Goal: Obtain resource: Obtain resource

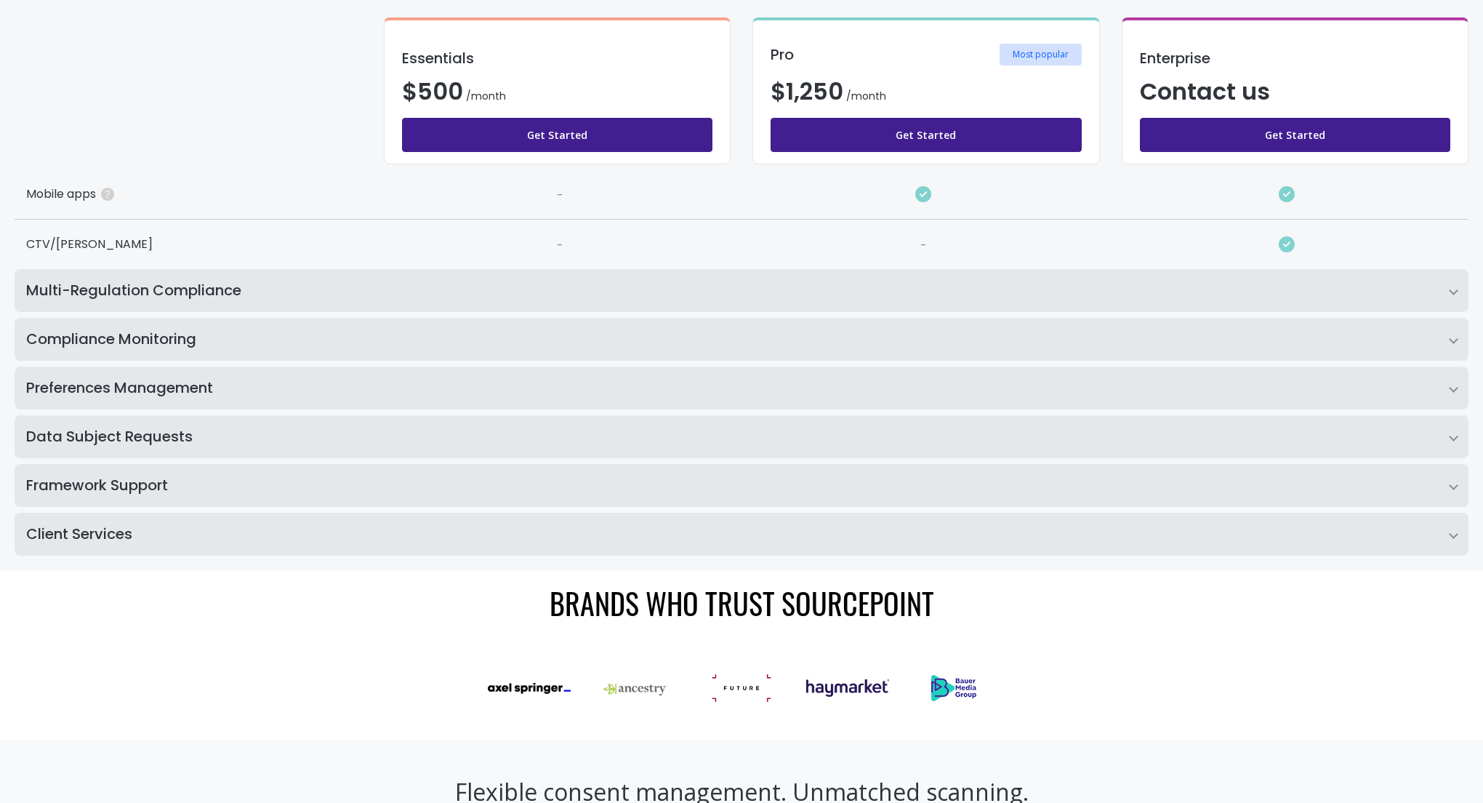
scroll to position [370, 0]
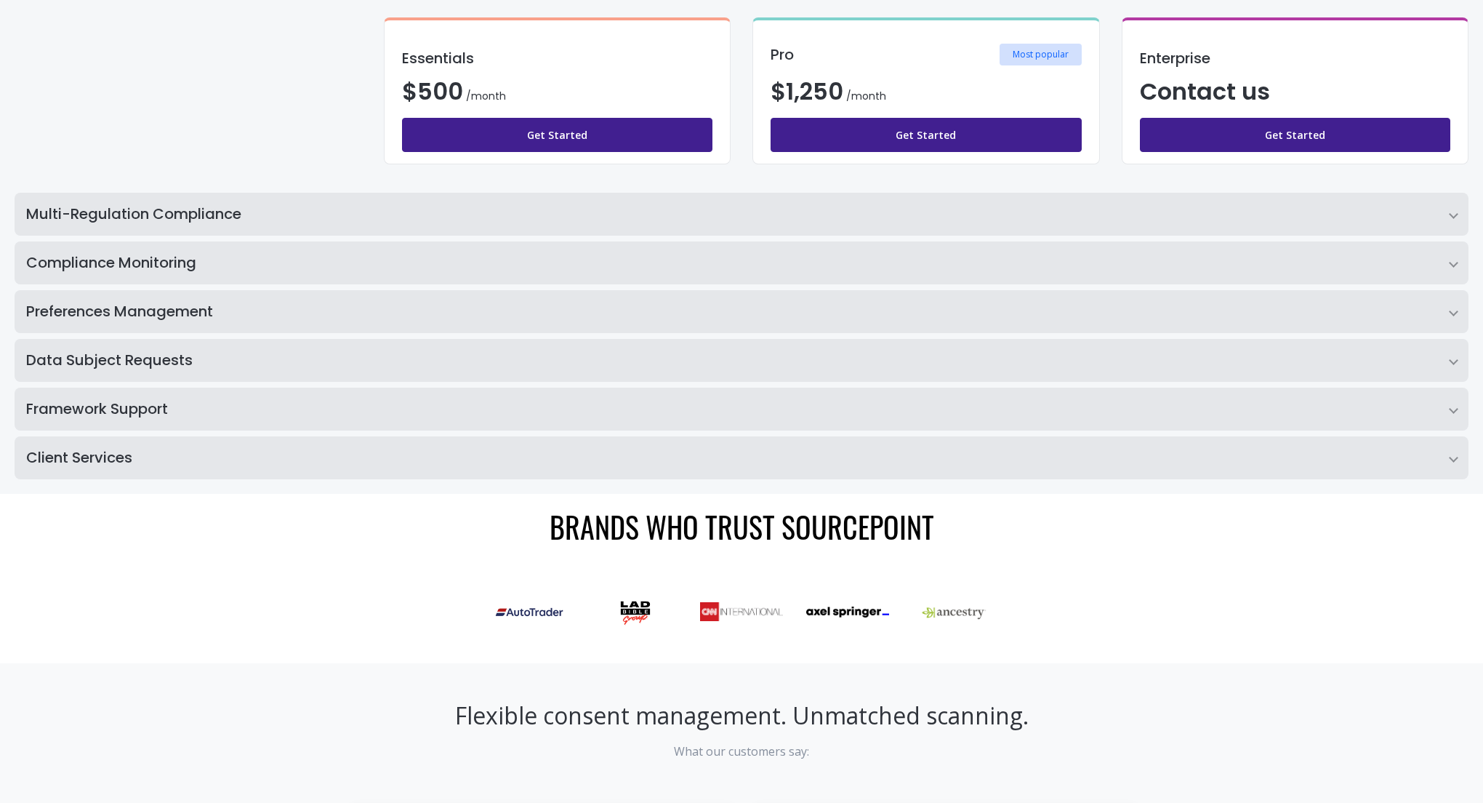
click at [523, 207] on h2 "Multi-Regulation Compliance" at bounding box center [742, 214] width 1454 height 43
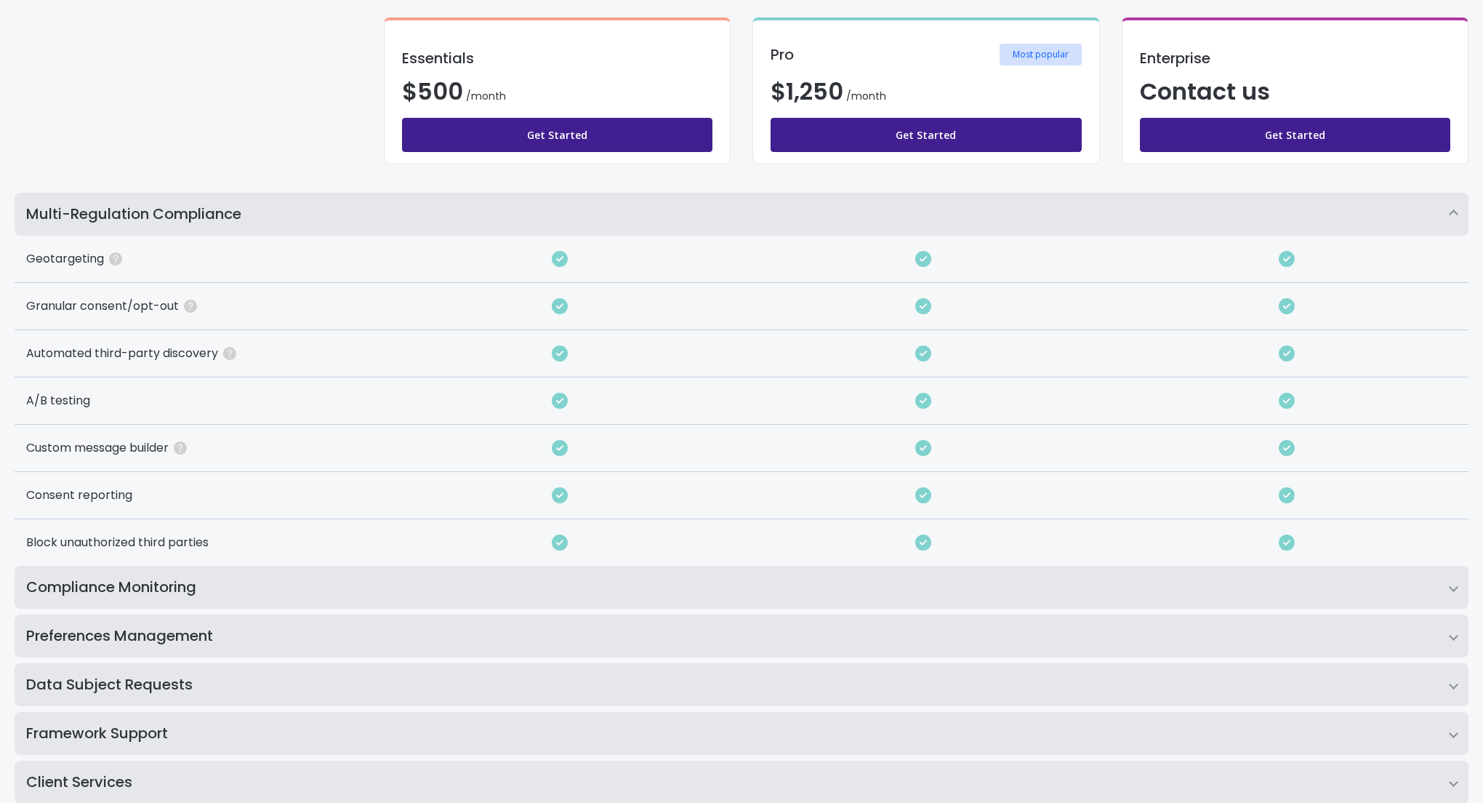
click at [416, 574] on h2 "Compliance Monitoring" at bounding box center [742, 587] width 1454 height 43
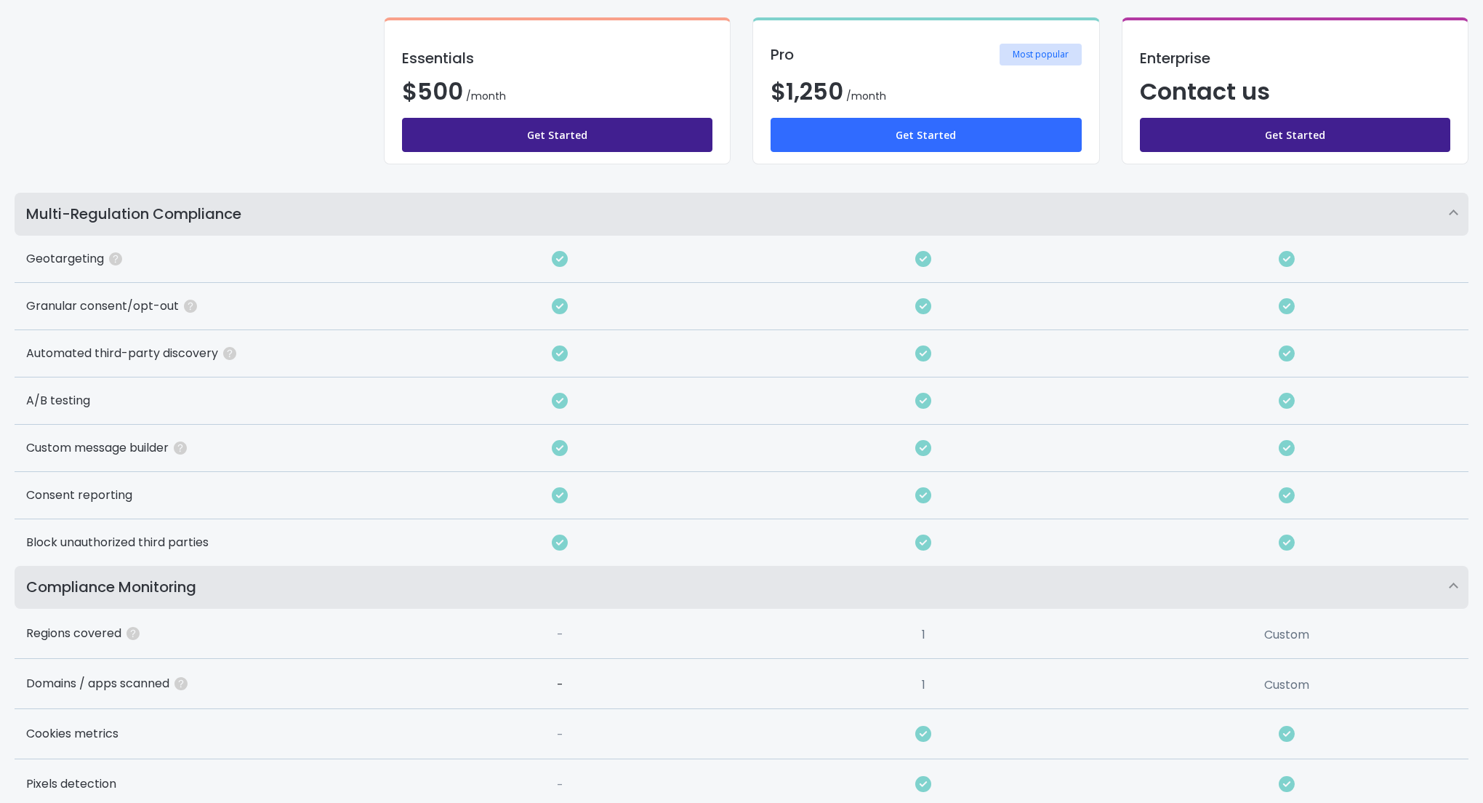
click at [893, 141] on link "Get Started" at bounding box center [926, 135] width 311 height 34
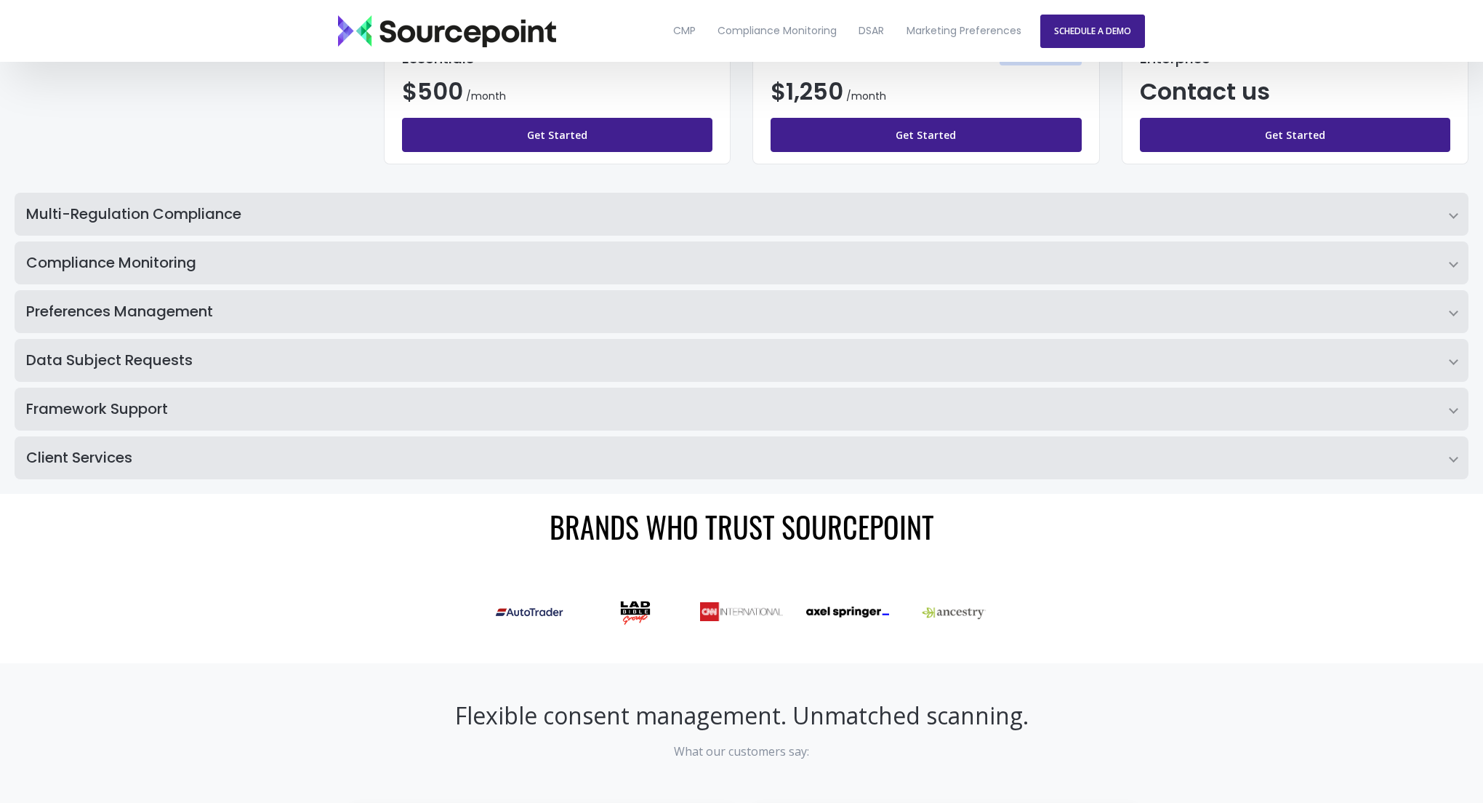
click at [231, 458] on h2 "Client Services" at bounding box center [742, 457] width 1454 height 43
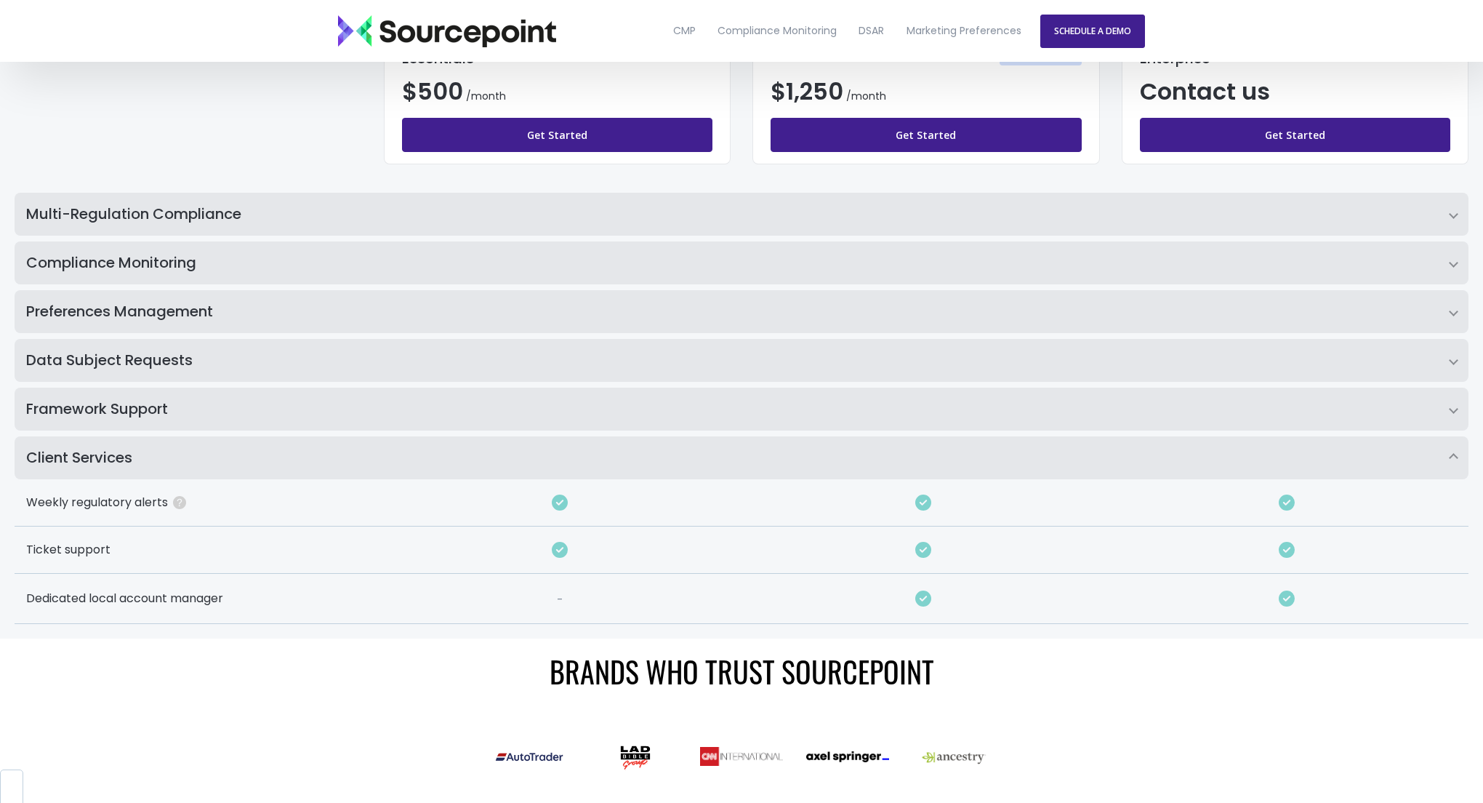
click at [230, 411] on h2 "Framework Support" at bounding box center [742, 408] width 1454 height 43
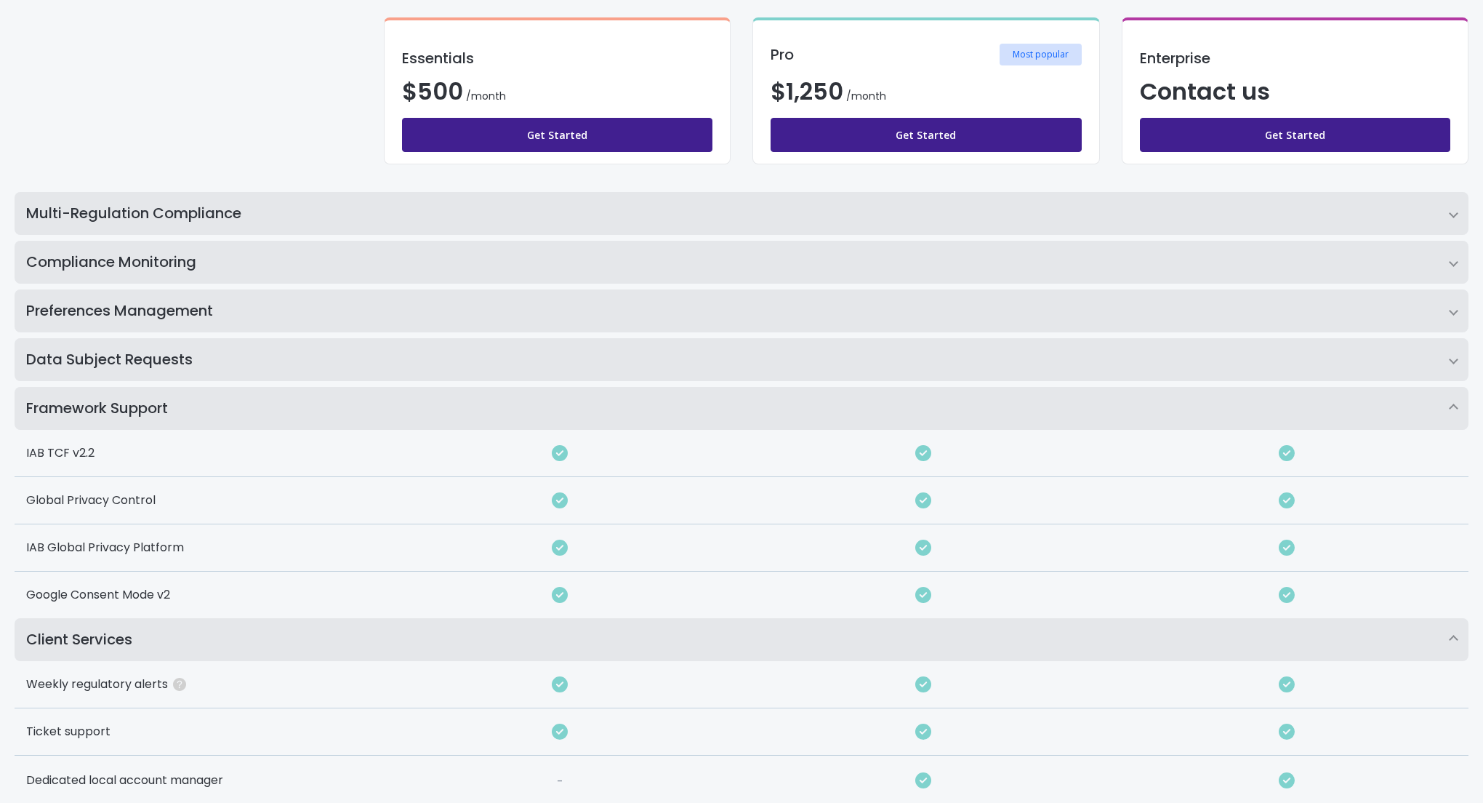
scroll to position [379, 0]
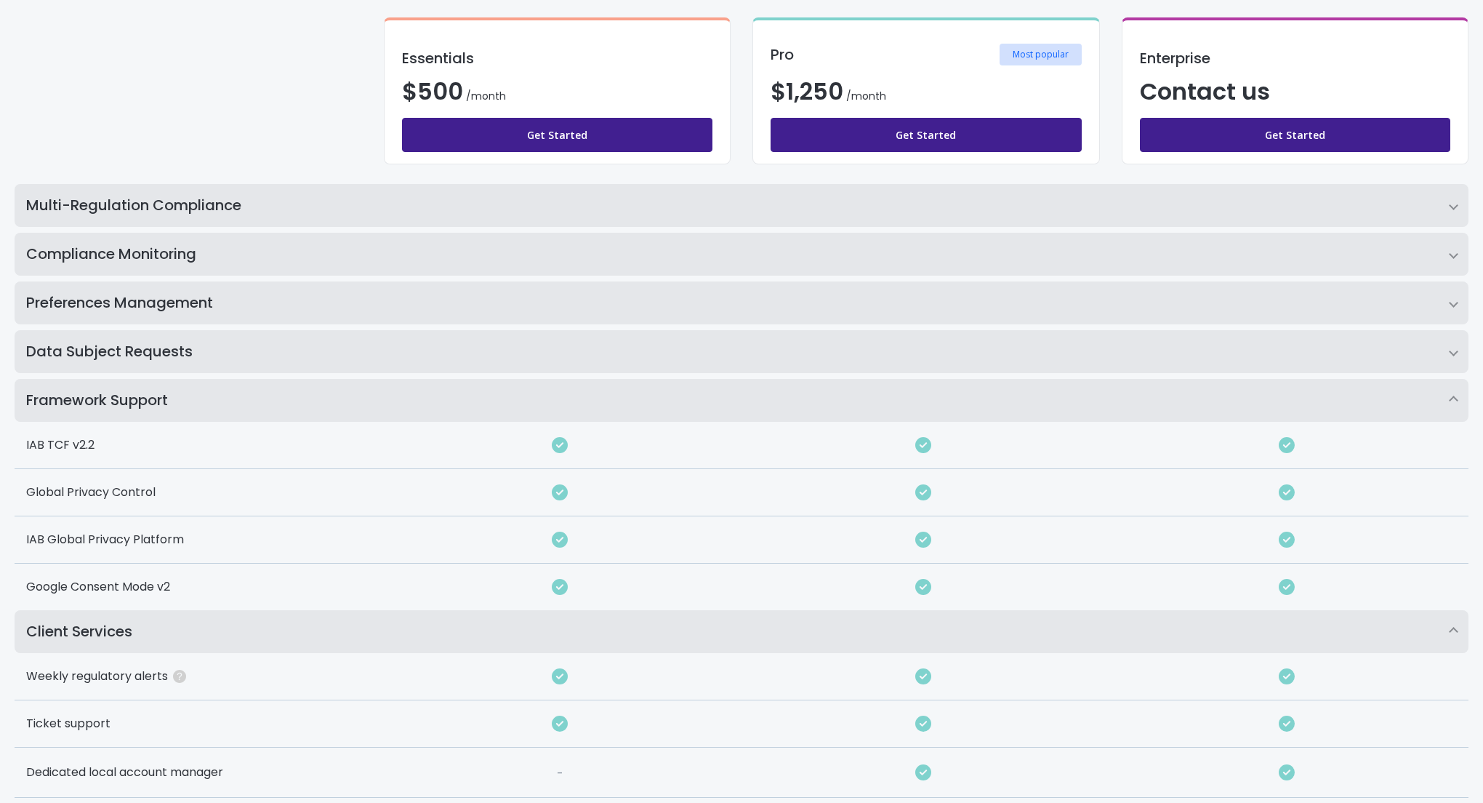
click at [263, 337] on h2 "Data Subject Requests" at bounding box center [742, 351] width 1454 height 43
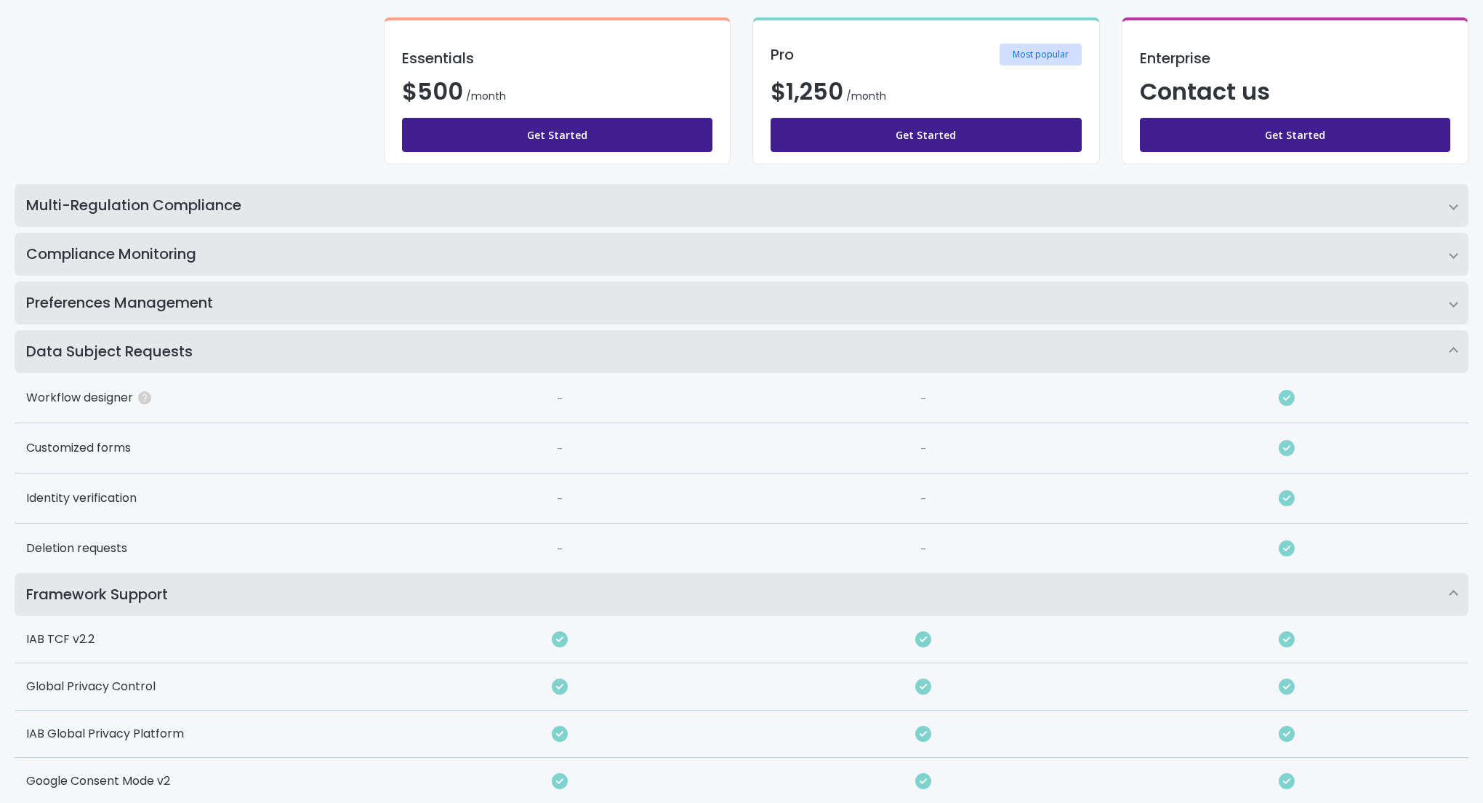
click at [279, 297] on h2 "Preferences Management" at bounding box center [742, 302] width 1454 height 43
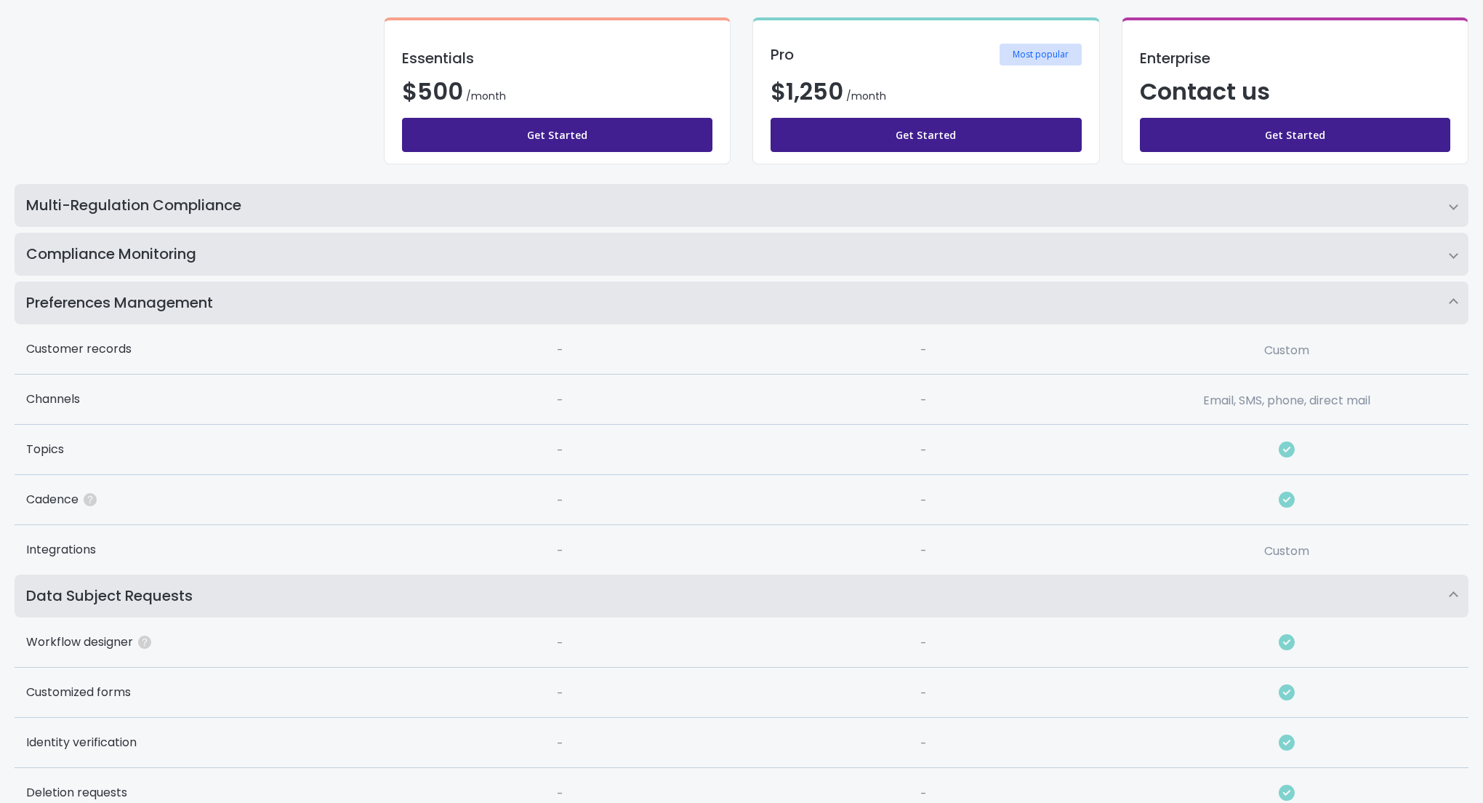
click at [257, 258] on h2 "Compliance Monitoring" at bounding box center [742, 254] width 1454 height 43
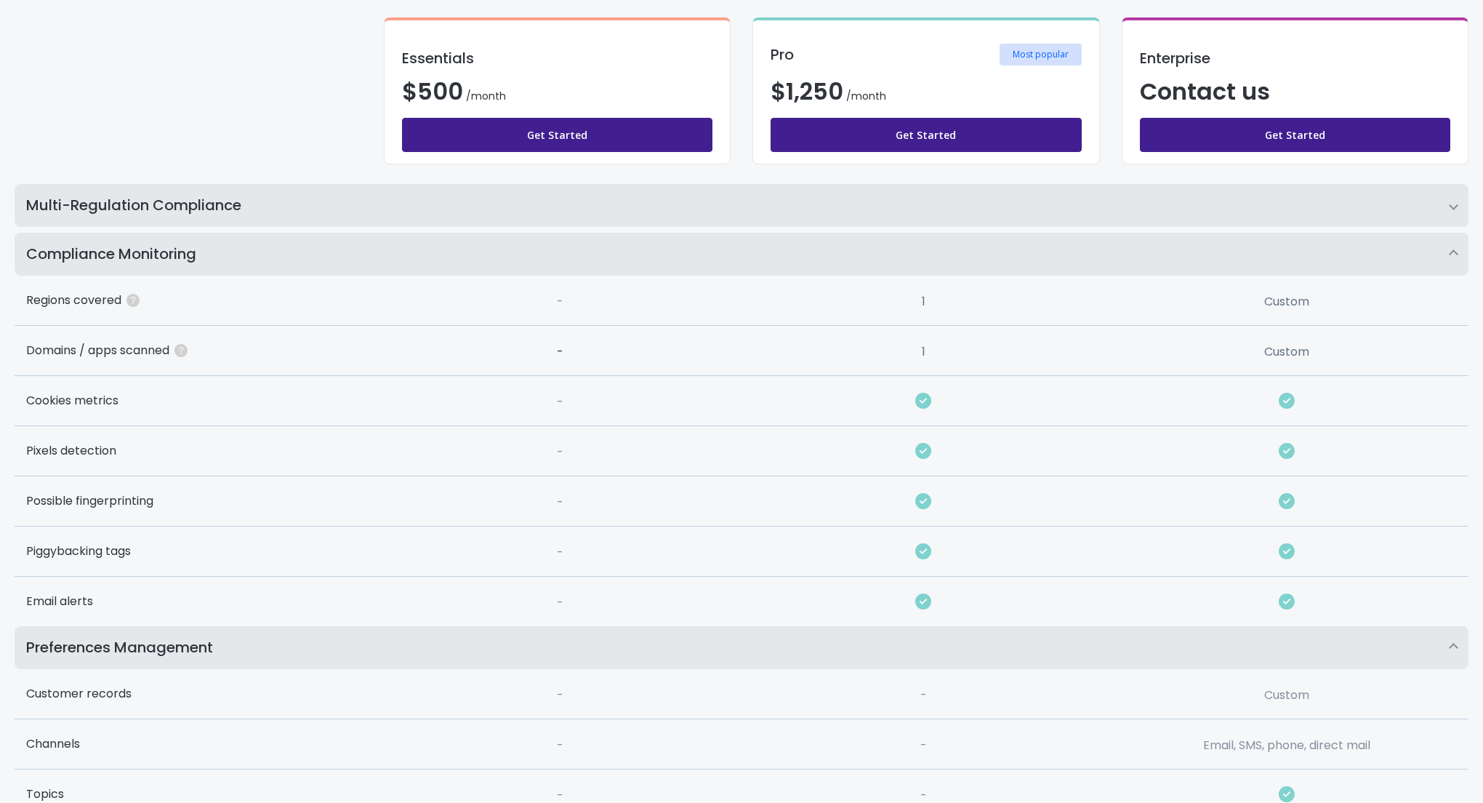
click at [253, 198] on h2 "Multi-Regulation Compliance" at bounding box center [742, 205] width 1454 height 43
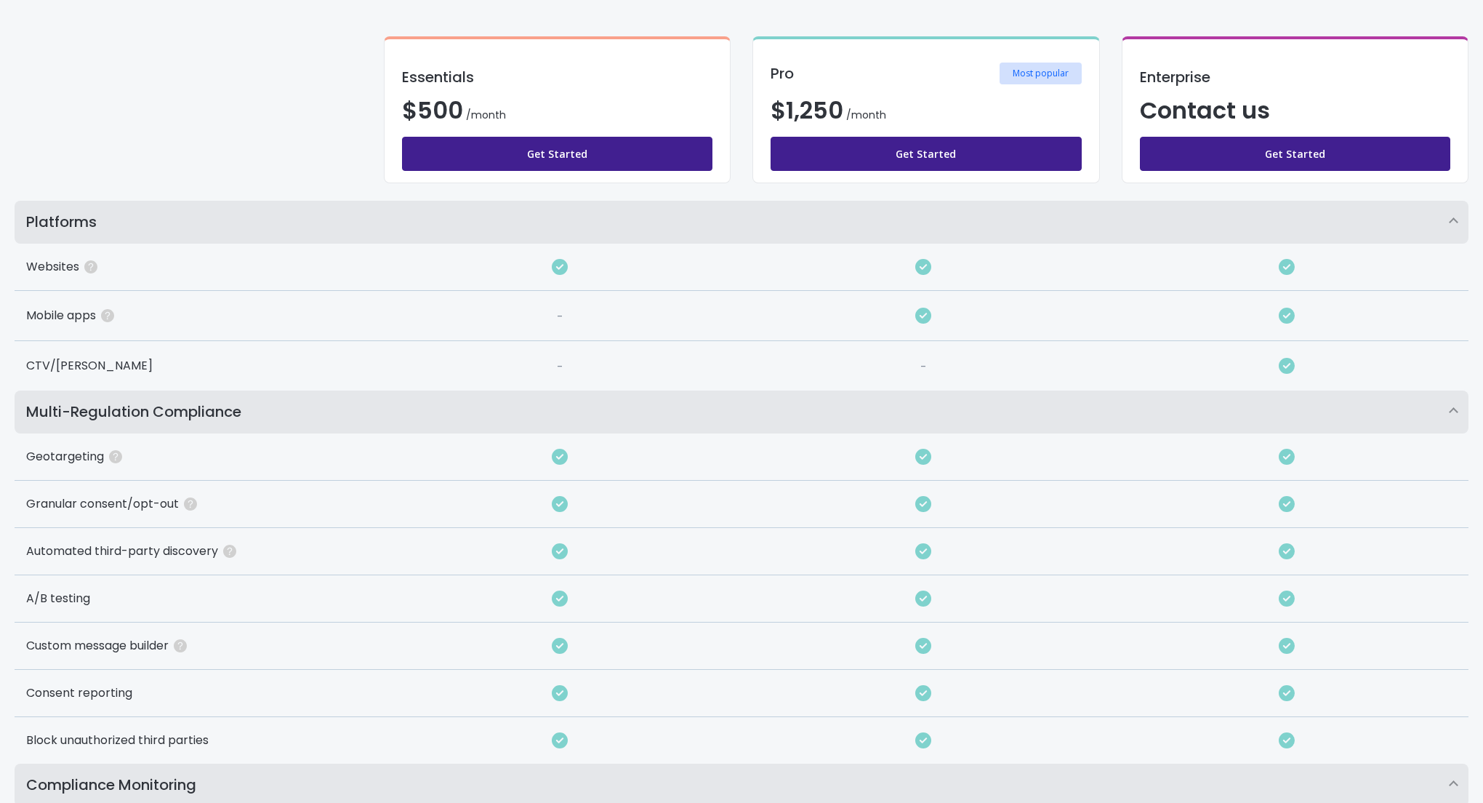
scroll to position [0, 0]
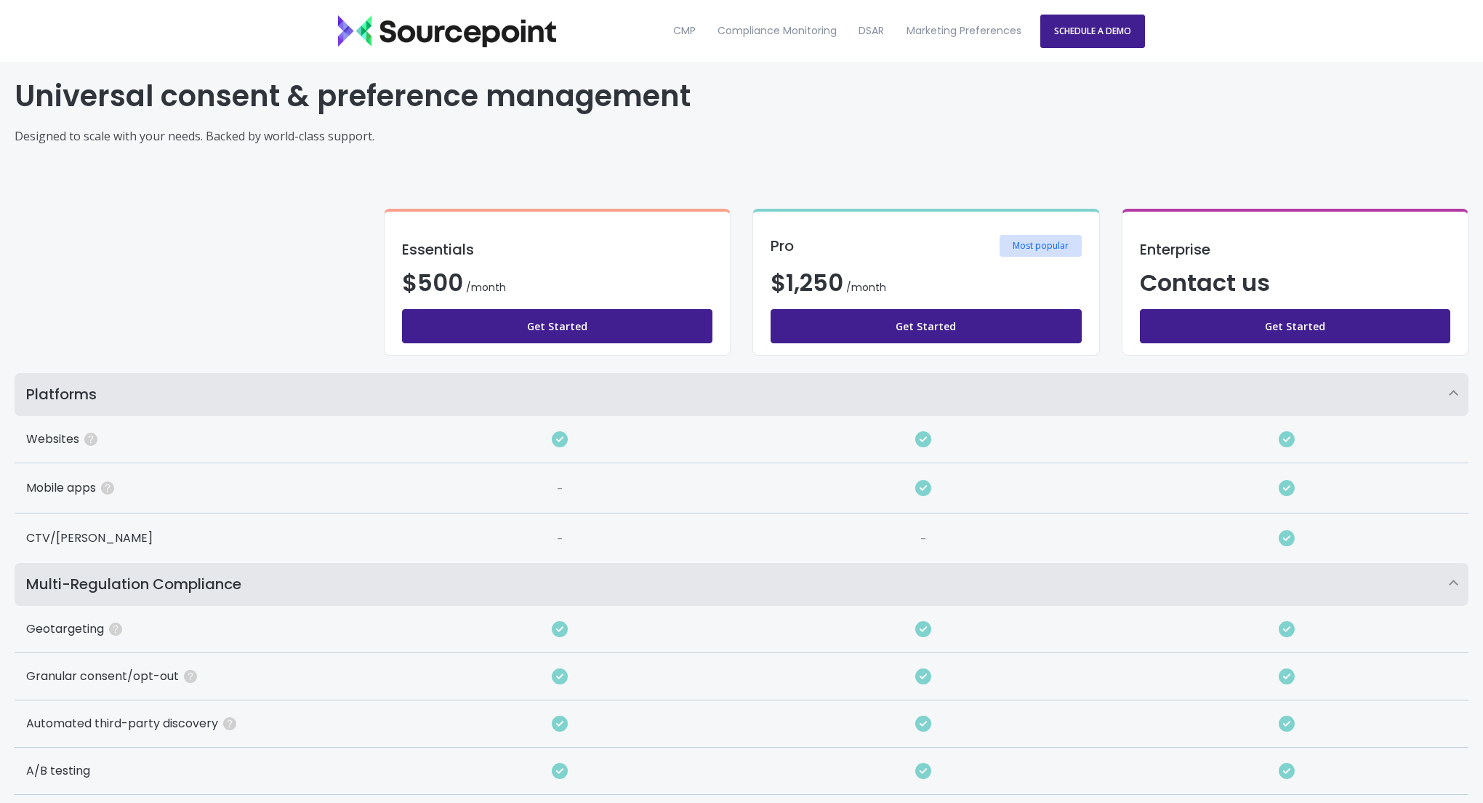
drag, startPoint x: 744, startPoint y: 140, endPoint x: 757, endPoint y: 75, distance: 65.9
click at [746, 134] on p "Designed to scale with your needs. Backed by world-class support." at bounding box center [742, 135] width 1454 height 17
click at [669, 26] on link "CMP" at bounding box center [683, 31] width 41 height 62
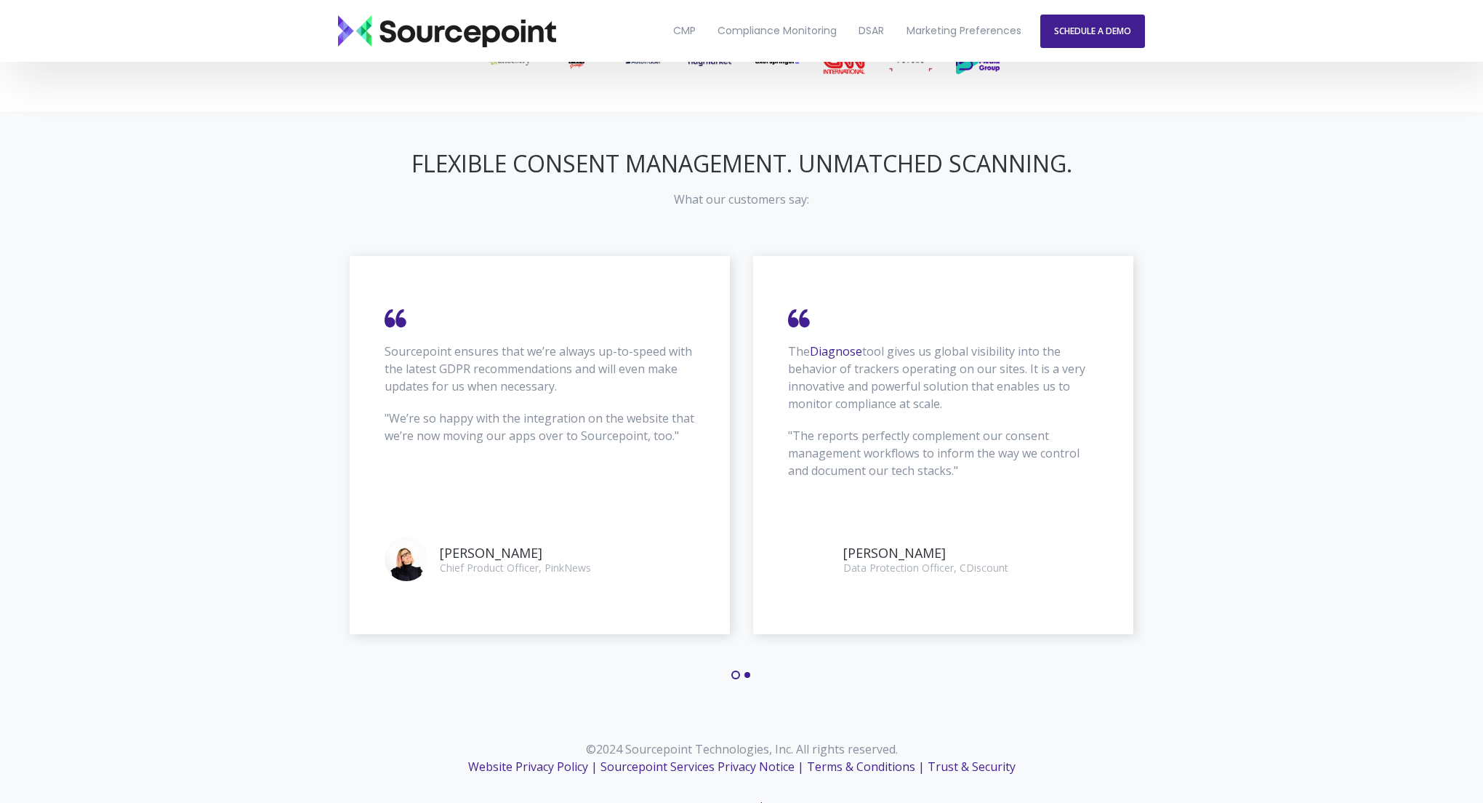
scroll to position [1785, 0]
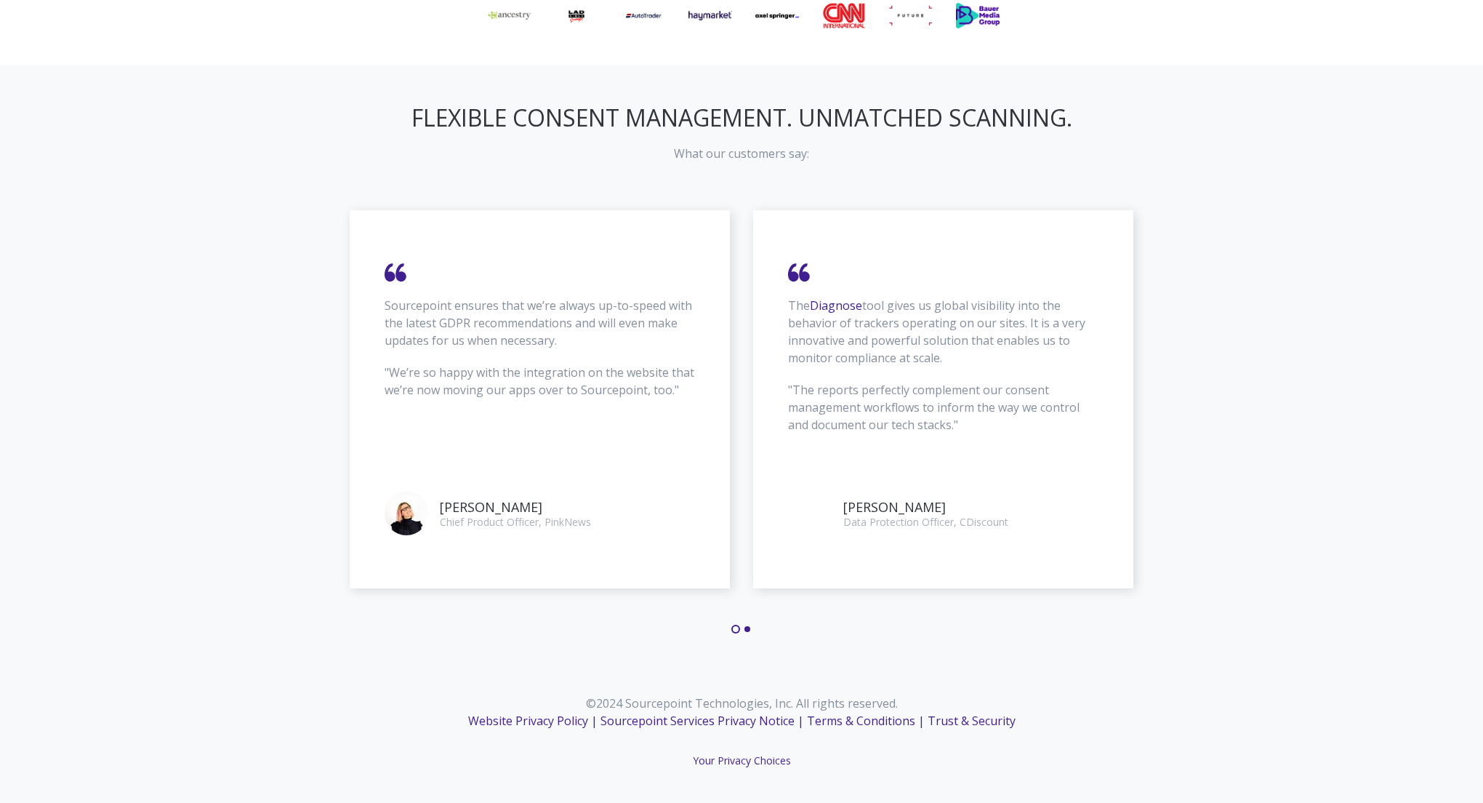
click at [747, 629] on button "2" at bounding box center [747, 629] width 6 height 6
